Goal: Information Seeking & Learning: Learn about a topic

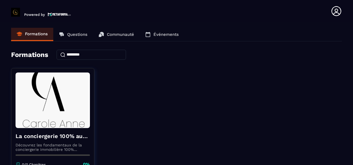
click at [79, 33] on p "Questions" at bounding box center [77, 34] width 20 height 5
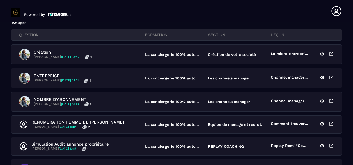
scroll to position [89, 0]
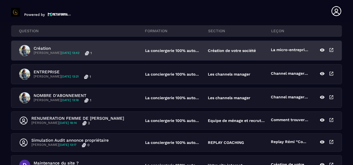
click at [133, 49] on div "Création [PERSON_NAME] [DATE] 13:42 1" at bounding box center [82, 50] width 126 height 11
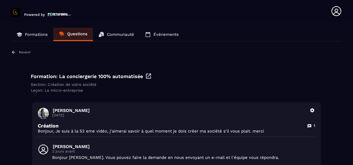
scroll to position [0, 0]
click at [126, 35] on p "Communauté" at bounding box center [120, 34] width 27 height 5
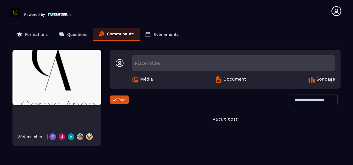
click at [156, 31] on link "Événements" at bounding box center [162, 34] width 45 height 13
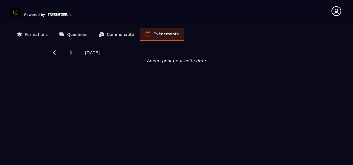
click at [39, 37] on link "Formations" at bounding box center [32, 34] width 42 height 13
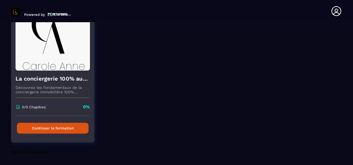
scroll to position [57, 0]
click at [69, 128] on button "Continuer la formation" at bounding box center [53, 128] width 72 height 11
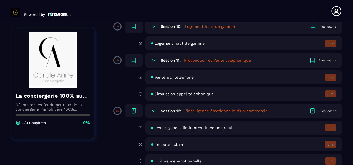
scroll to position [631, 0]
